Goal: Information Seeking & Learning: Learn about a topic

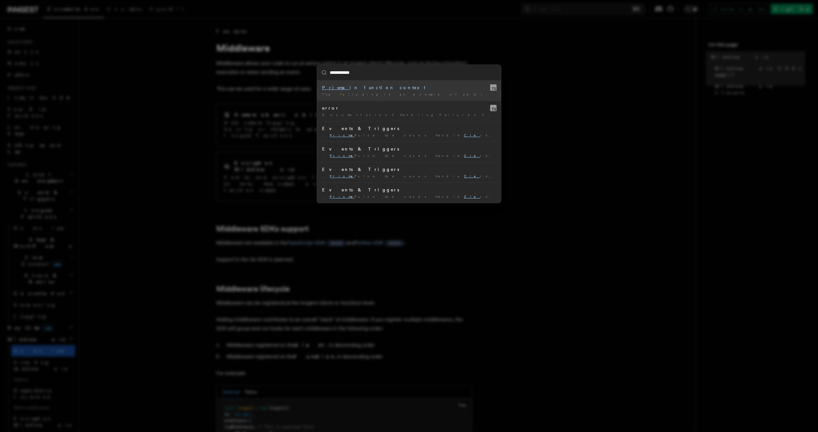
type input "**********"
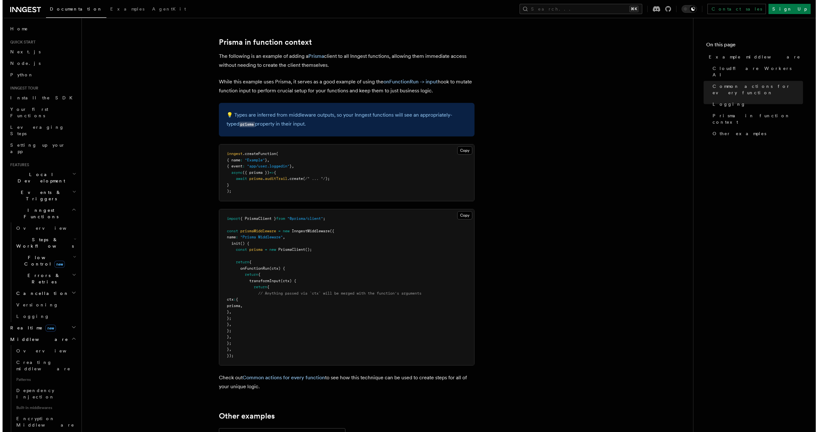
scroll to position [1687, 0]
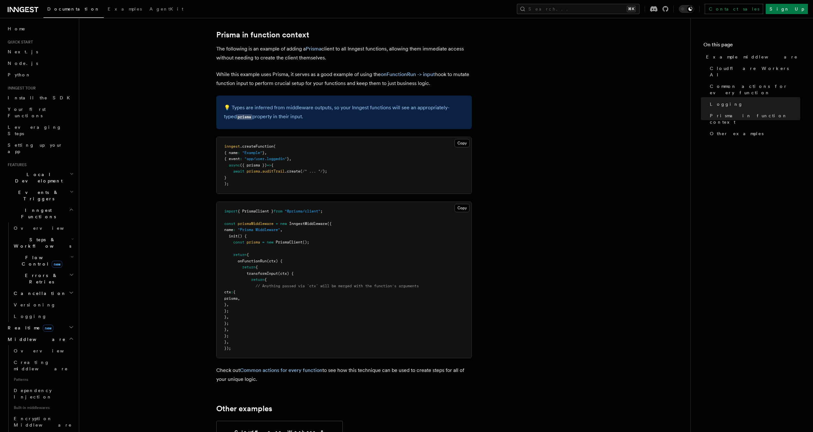
click at [460, 215] on pre "import { PrismaClient } from "@prisma/client" ; const prismaMiddleware = new In…" at bounding box center [344, 280] width 255 height 156
click at [460, 210] on button "Copy Copied" at bounding box center [462, 208] width 15 height 8
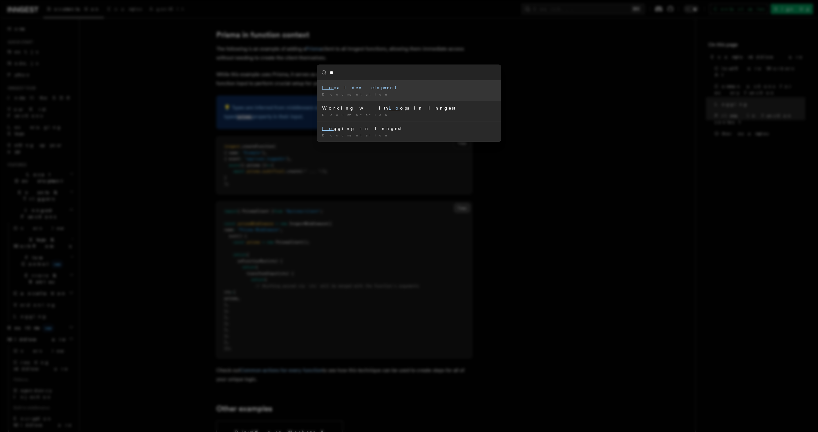
type input "***"
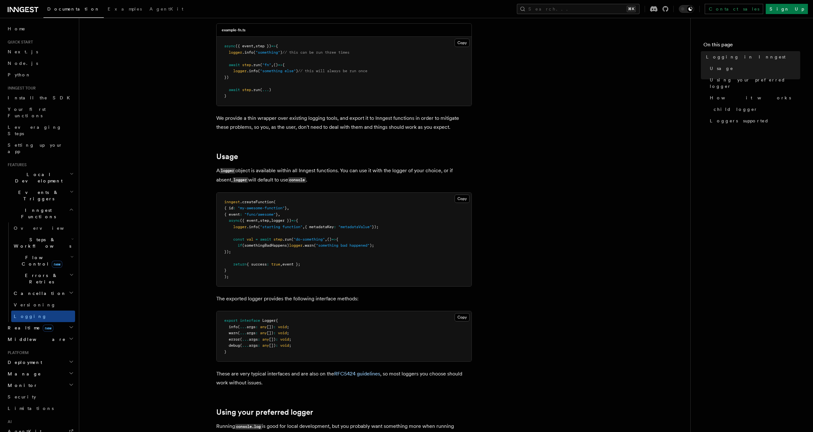
scroll to position [145, 0]
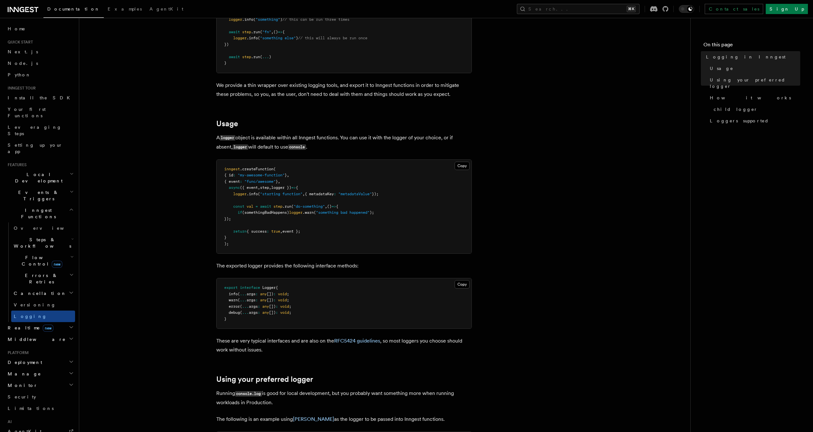
click at [52, 261] on span "new" at bounding box center [57, 264] width 11 height 7
click at [41, 270] on link "Overview" at bounding box center [46, 276] width 58 height 12
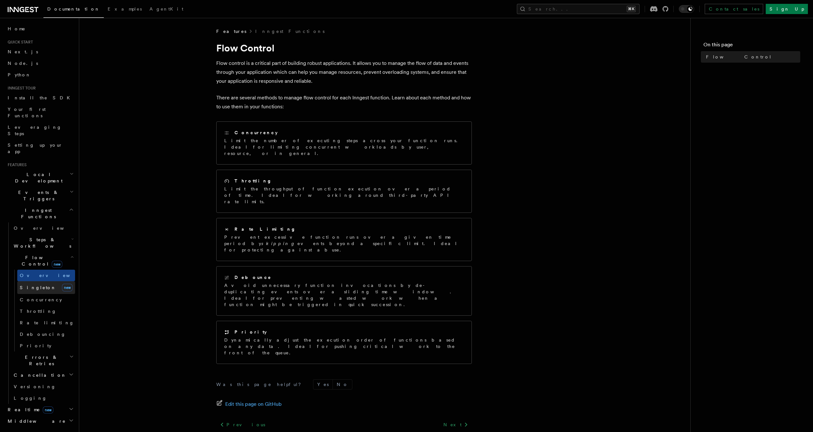
click at [42, 281] on link "[PERSON_NAME] new" at bounding box center [46, 287] width 58 height 13
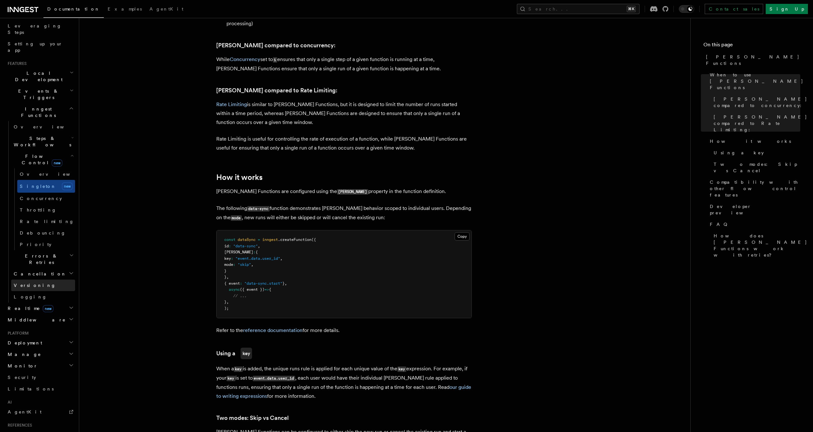
scroll to position [105, 0]
click at [43, 356] on h2 "Monitor" at bounding box center [40, 362] width 70 height 12
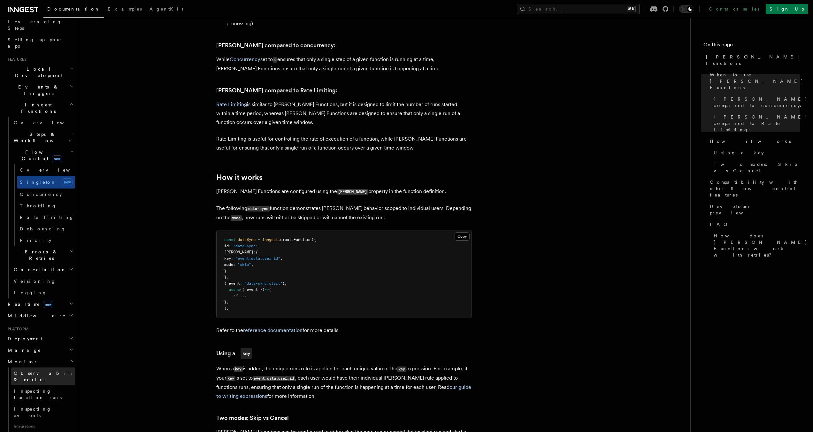
click at [45, 370] on span "Observability & metrics" at bounding box center [47, 376] width 66 height 13
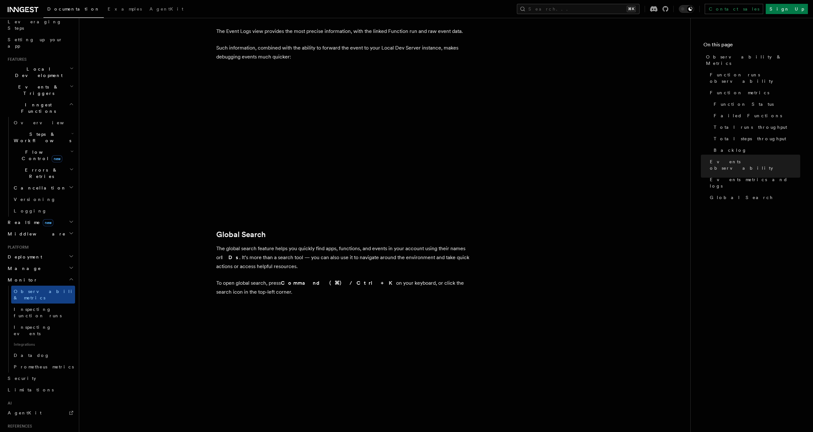
scroll to position [1989, 0]
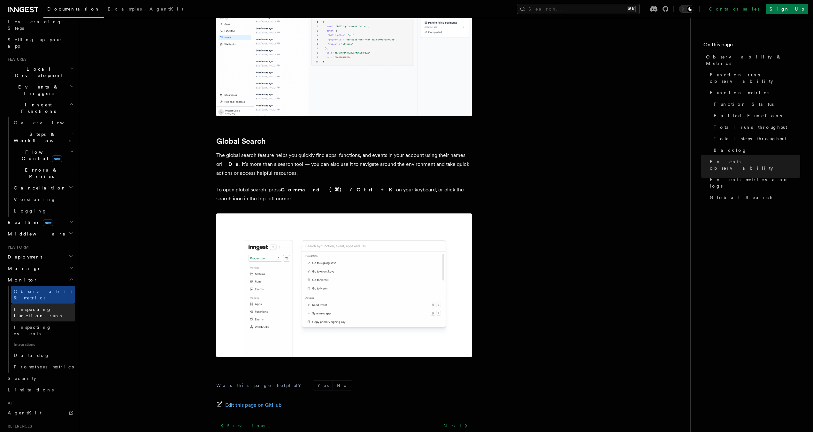
click at [44, 304] on link "Inspecting function runs" at bounding box center [43, 313] width 64 height 18
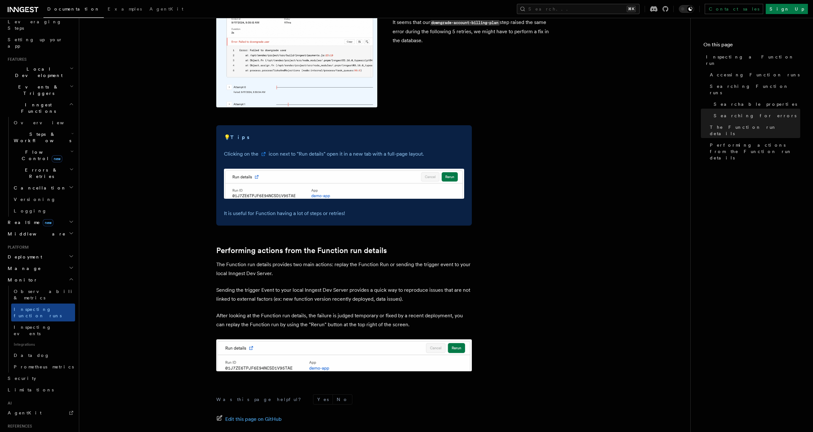
scroll to position [1525, 0]
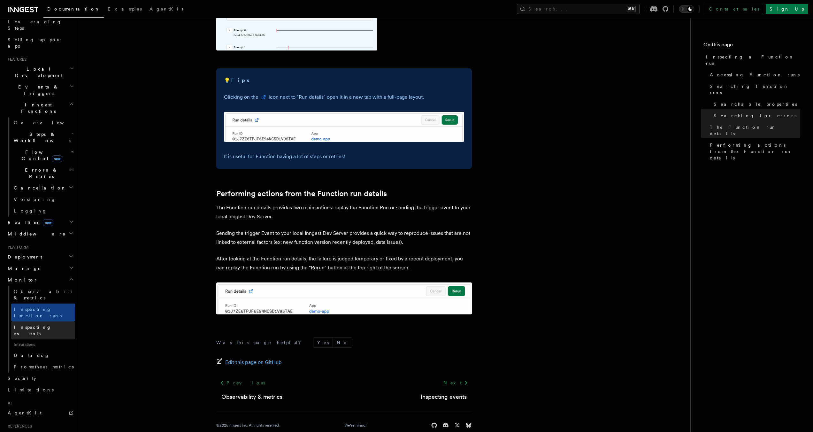
click at [65, 322] on link "Inspecting events" at bounding box center [43, 331] width 64 height 18
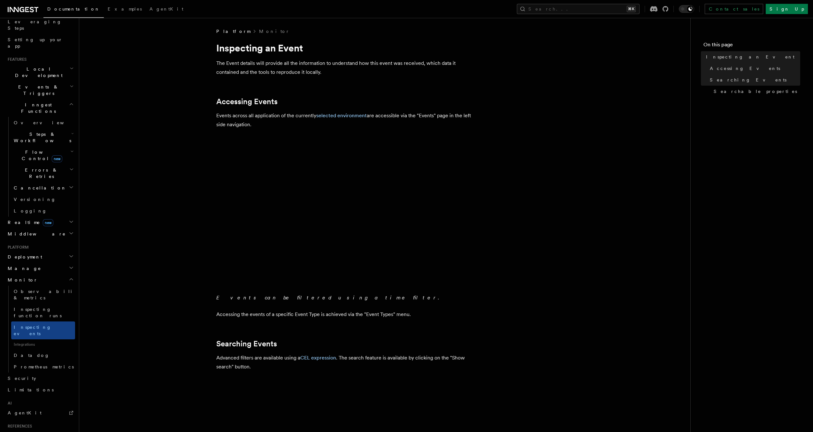
scroll to position [165, 0]
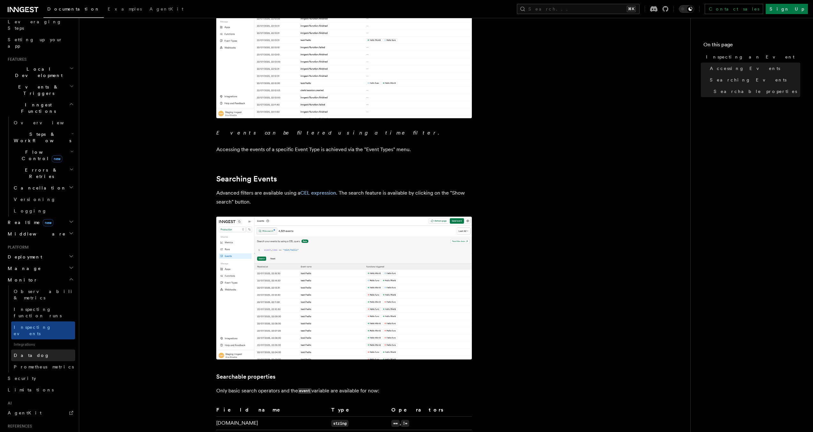
click at [65, 350] on link "Datadog" at bounding box center [43, 356] width 64 height 12
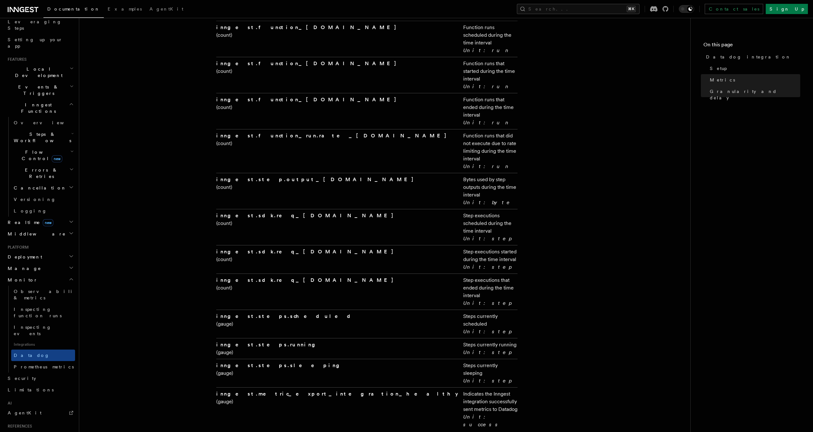
scroll to position [1127, 0]
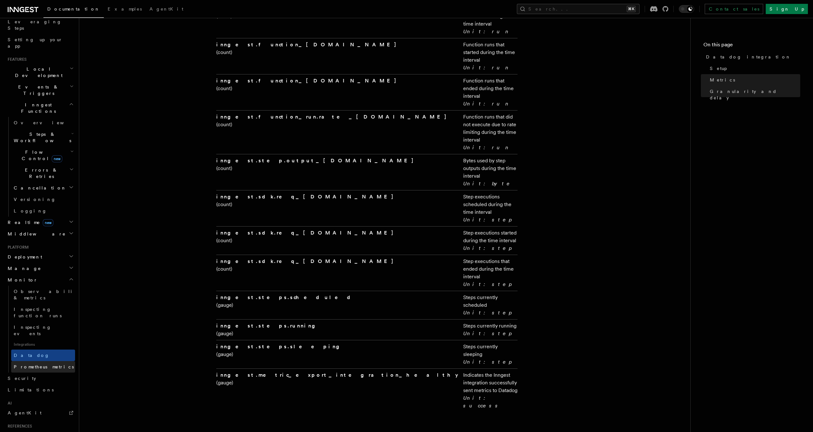
click at [62, 361] on link "Prometheus metrics" at bounding box center [43, 367] width 64 height 12
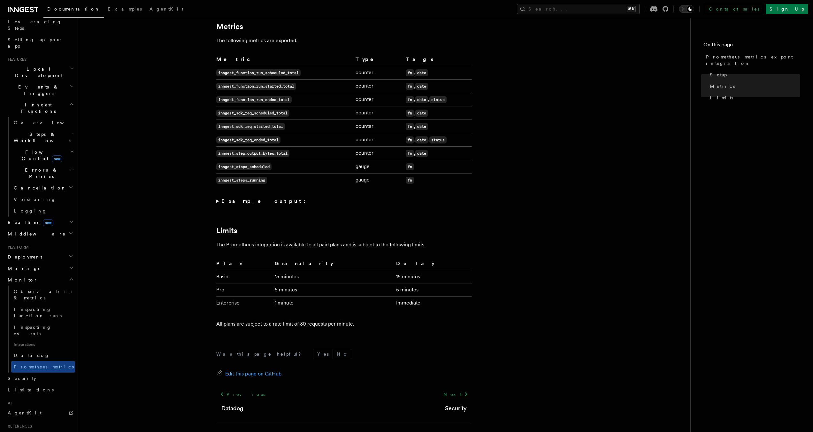
scroll to position [143, 0]
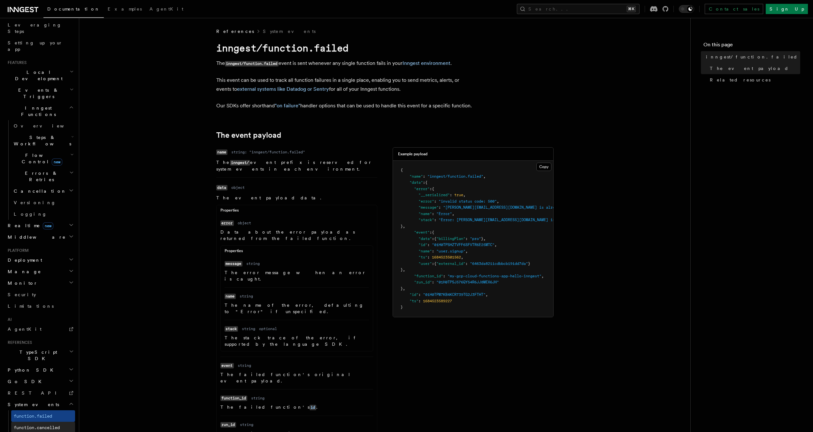
click at [66, 422] on link "function.cancelled" at bounding box center [43, 428] width 64 height 12
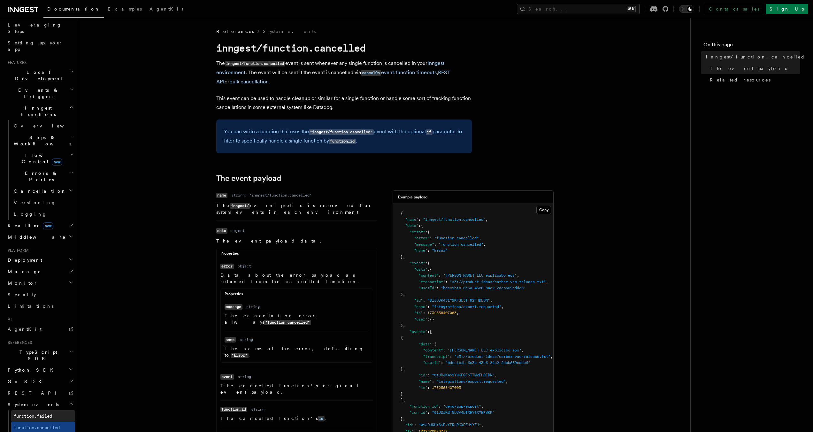
click at [61, 410] on link "function.failed" at bounding box center [43, 416] width 64 height 12
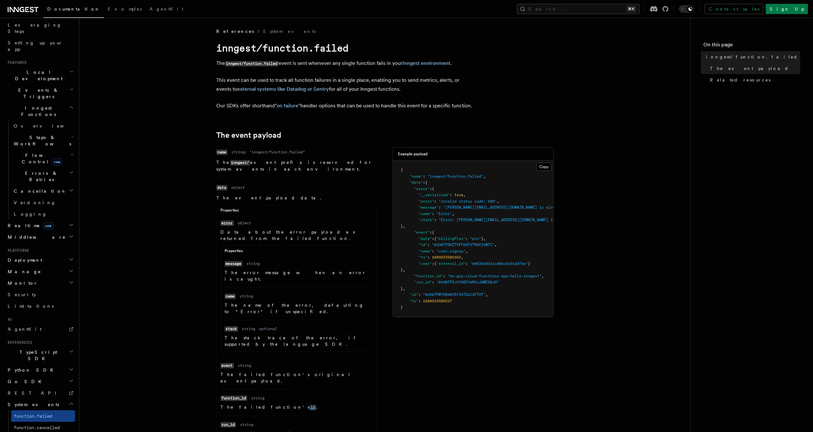
click at [310, 405] on code "id" at bounding box center [313, 407] width 7 height 5
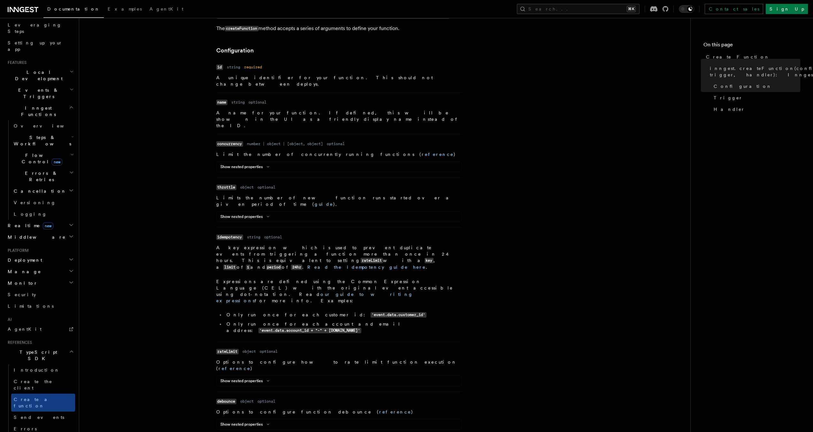
scroll to position [195, 0]
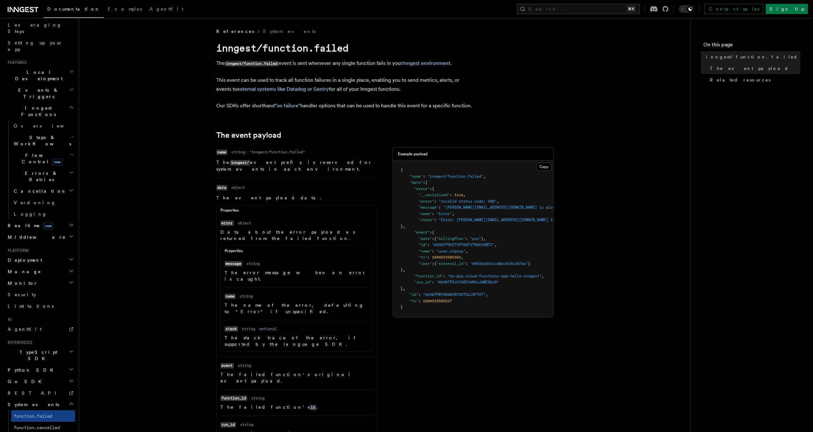
click at [310, 431] on link "run ID" at bounding box center [324, 433] width 29 height 5
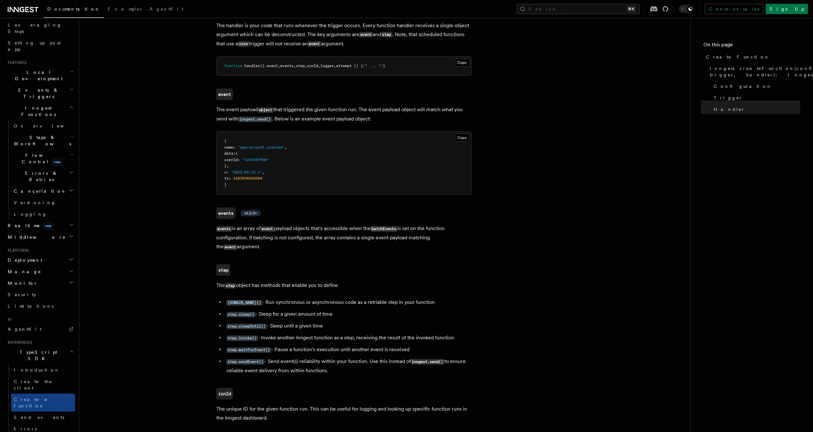
scroll to position [1333, 0]
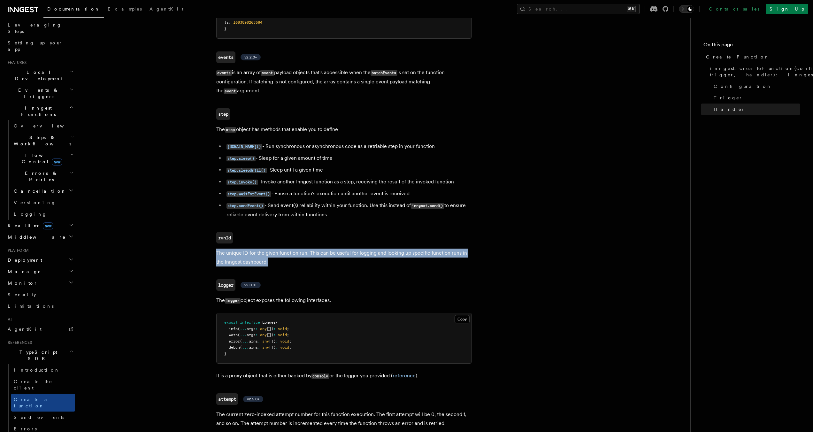
drag, startPoint x: 281, startPoint y: 138, endPoint x: 210, endPoint y: 128, distance: 71.4
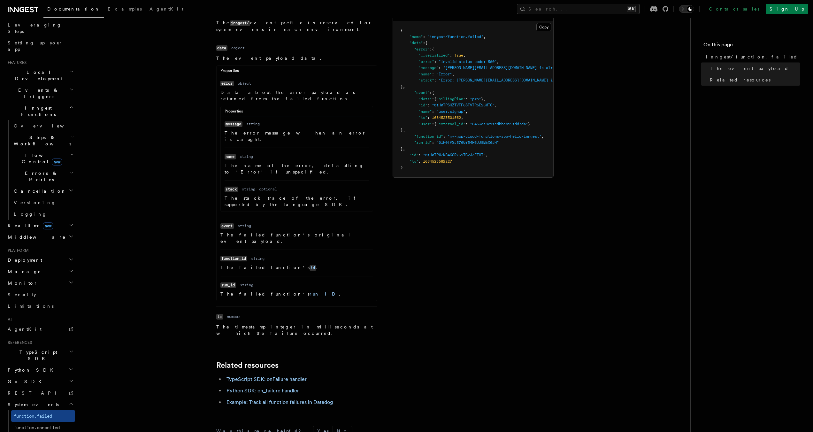
scroll to position [33, 0]
